Goal: Information Seeking & Learning: Learn about a topic

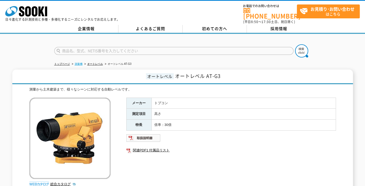
click at [80, 62] on link "測量機" at bounding box center [79, 63] width 8 height 3
click at [155, 147] on link "関連PDF1 付属品リスト" at bounding box center [230, 150] width 209 height 7
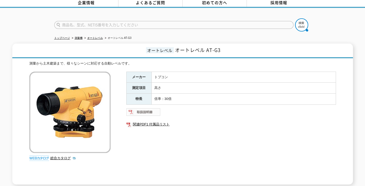
click at [148, 110] on img at bounding box center [143, 112] width 34 height 8
click at [235, 43] on h1 "オートレベル オートレベル AT-G3" at bounding box center [182, 50] width 340 height 15
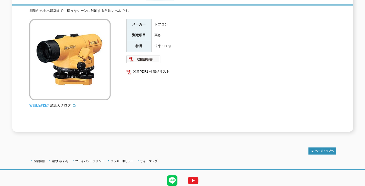
scroll to position [94, 0]
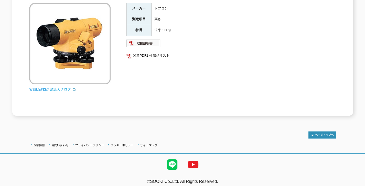
click at [61, 87] on link "総合カタログ" at bounding box center [63, 89] width 26 height 4
